Goal: Task Accomplishment & Management: Manage account settings

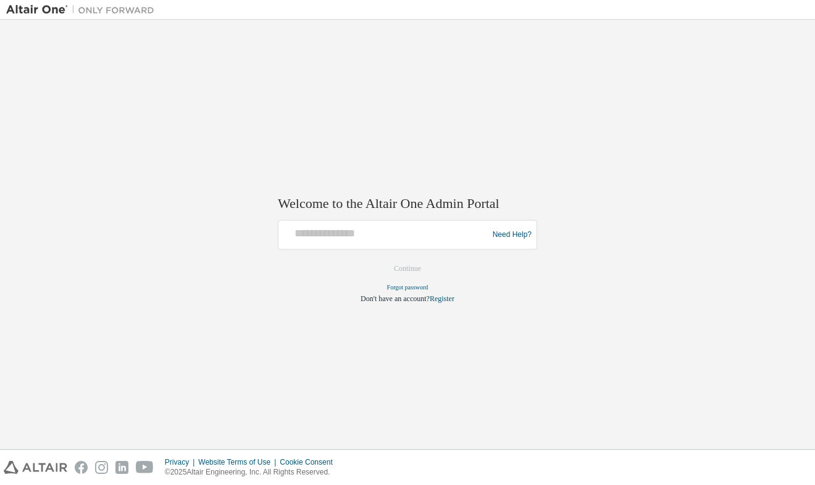
click at [334, 246] on div at bounding box center [384, 234] width 203 height 23
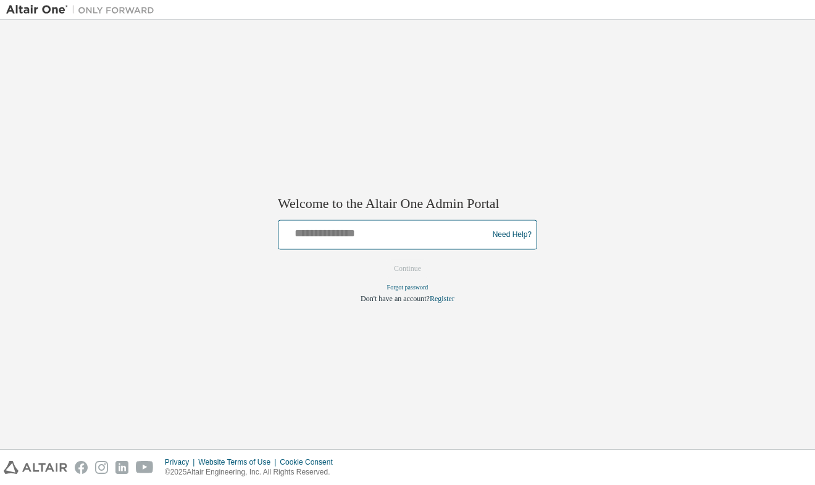
click at [391, 236] on input "text" at bounding box center [384, 232] width 203 height 18
paste input "**********"
type input "**********"
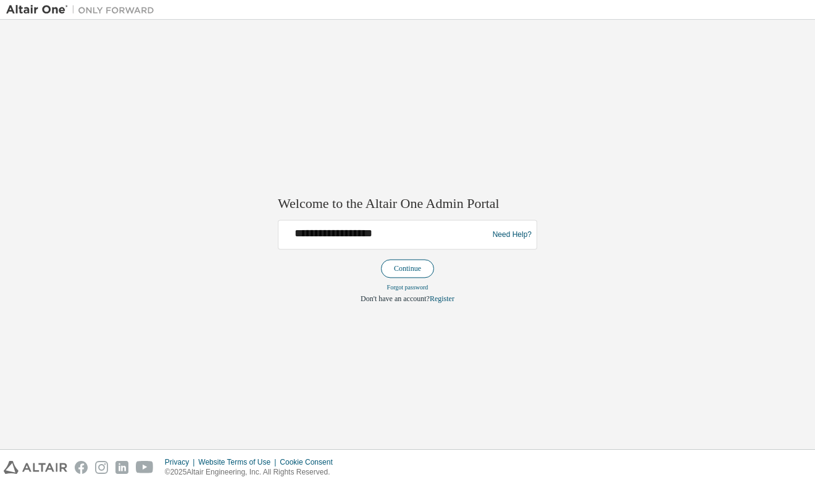
click at [407, 264] on button "Continue" at bounding box center [407, 269] width 53 height 19
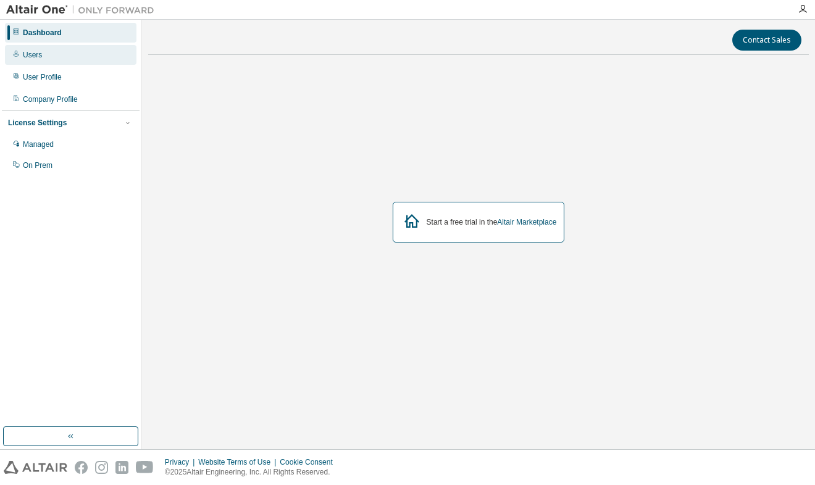
click at [78, 57] on div "Users" at bounding box center [70, 55] width 131 height 20
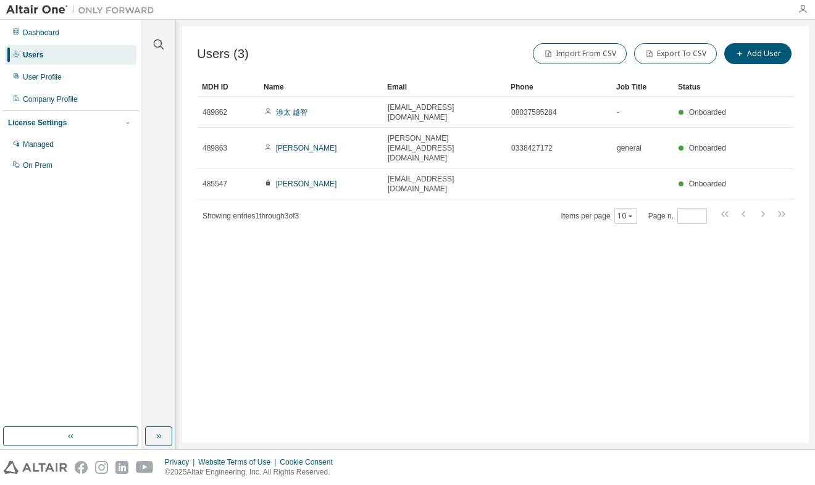
click at [802, 8] on icon "button" at bounding box center [802, 9] width 10 height 10
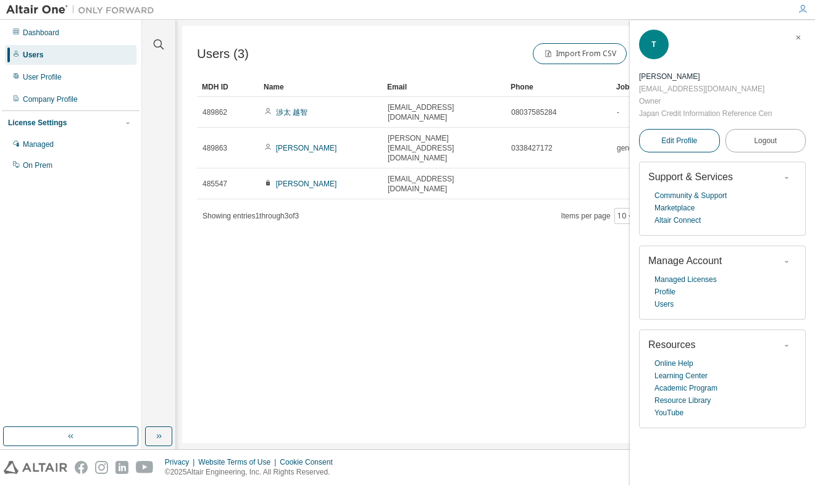
click at [703, 141] on link "Edit Profile" at bounding box center [679, 140] width 81 height 23
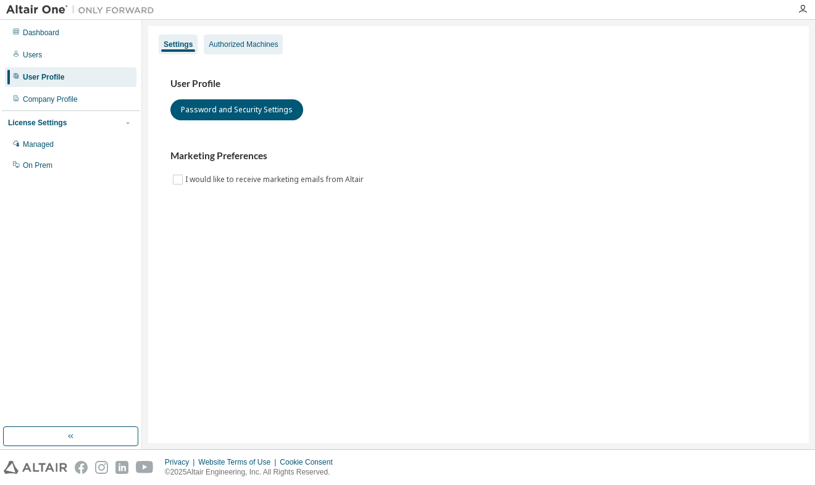
click at [243, 46] on div "Authorized Machines" at bounding box center [243, 44] width 69 height 10
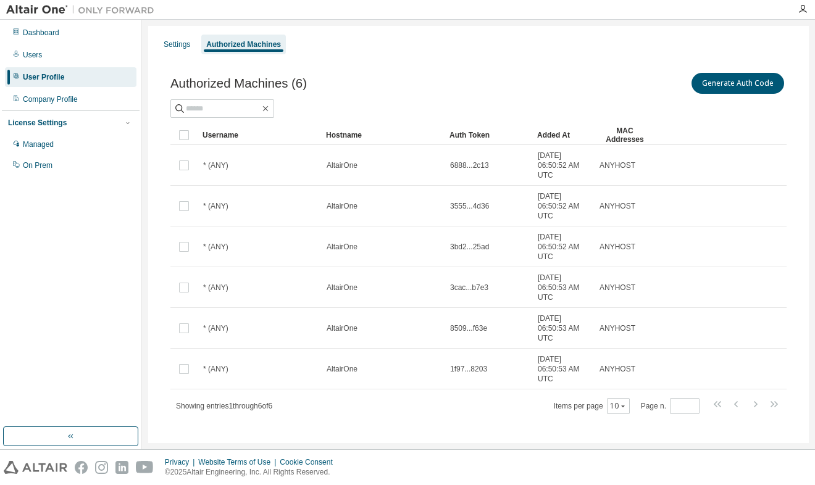
click at [33, 10] on img at bounding box center [83, 10] width 154 height 12
click at [798, 8] on icon "button" at bounding box center [802, 9] width 10 height 10
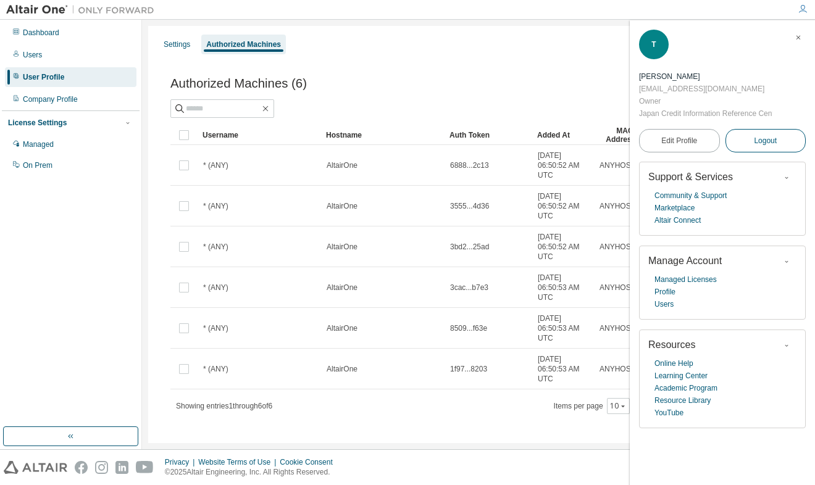
click at [749, 139] on button "Logout" at bounding box center [765, 140] width 81 height 23
